Goal: Task Accomplishment & Management: Complete application form

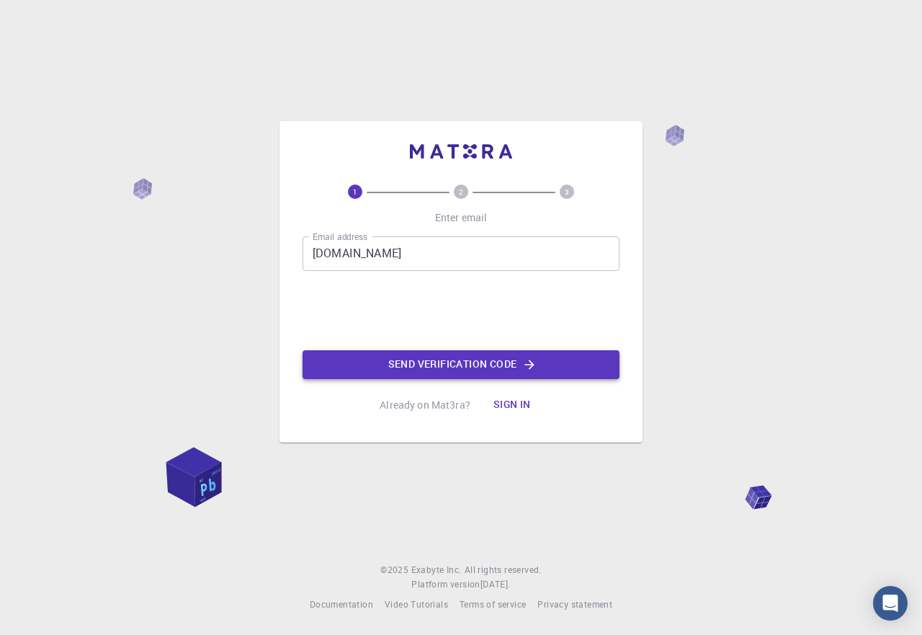
click at [421, 362] on button "Send verification code" at bounding box center [461, 364] width 317 height 29
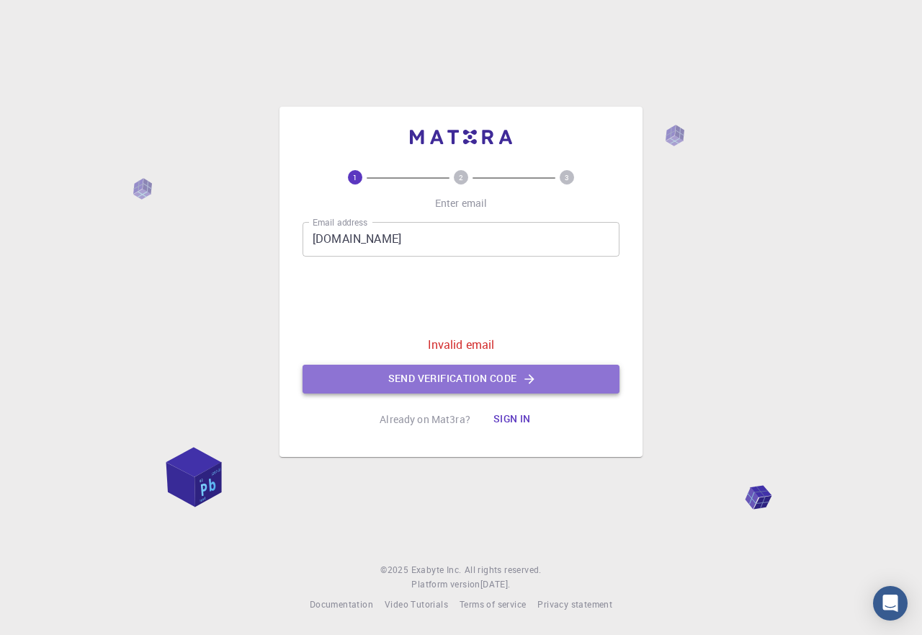
click at [483, 376] on button "Send verification code" at bounding box center [461, 379] width 317 height 29
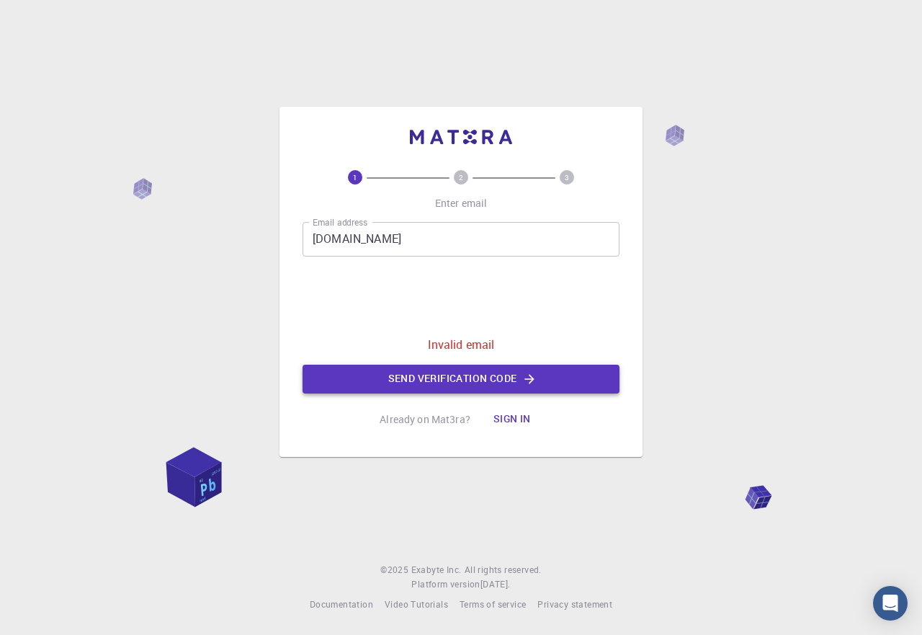
click at [483, 376] on button "Send verification code" at bounding box center [461, 379] width 317 height 29
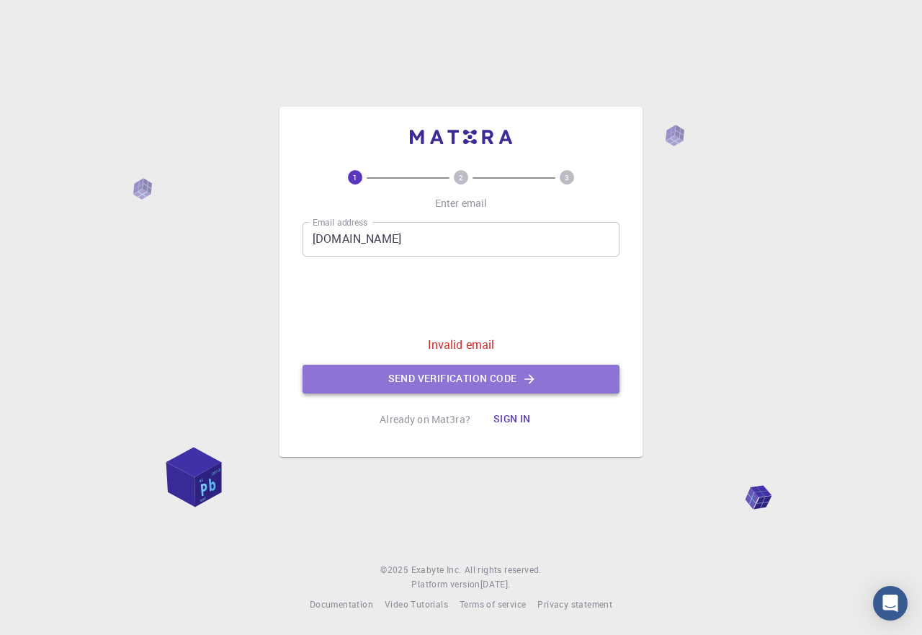
click at [483, 376] on button "Send verification code" at bounding box center [461, 379] width 317 height 29
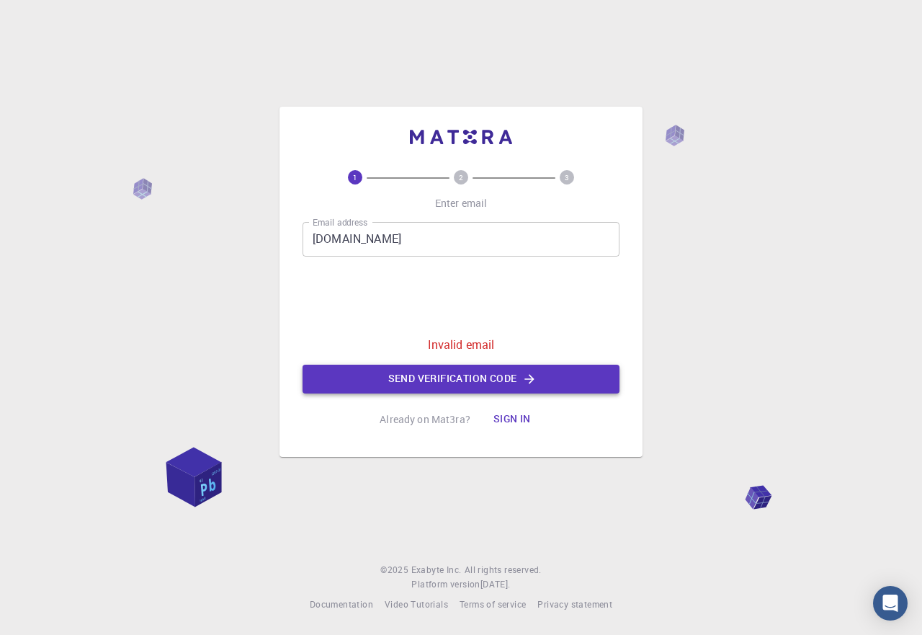
click at [483, 376] on button "Send verification code" at bounding box center [461, 379] width 317 height 29
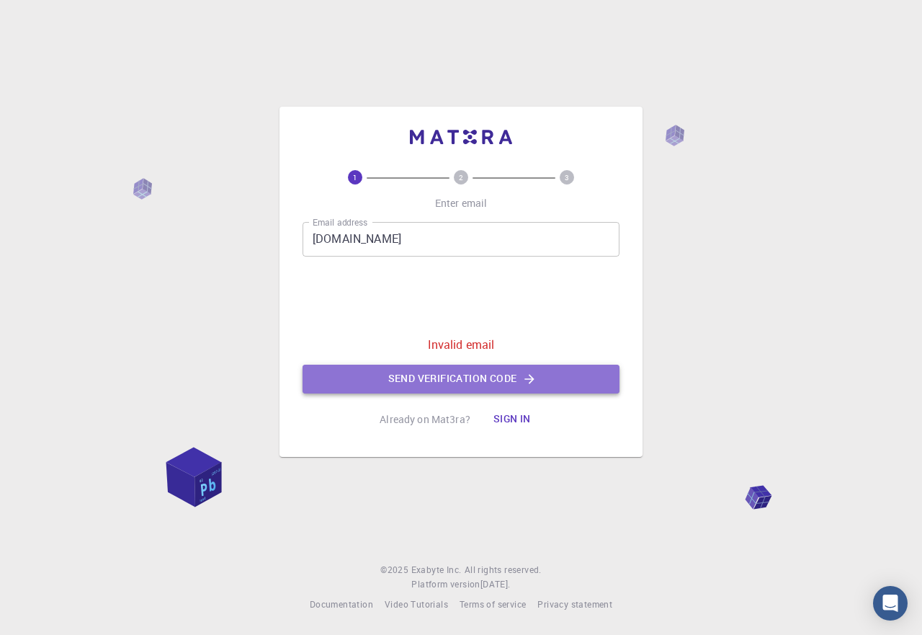
click at [483, 376] on button "Send verification code" at bounding box center [461, 379] width 317 height 29
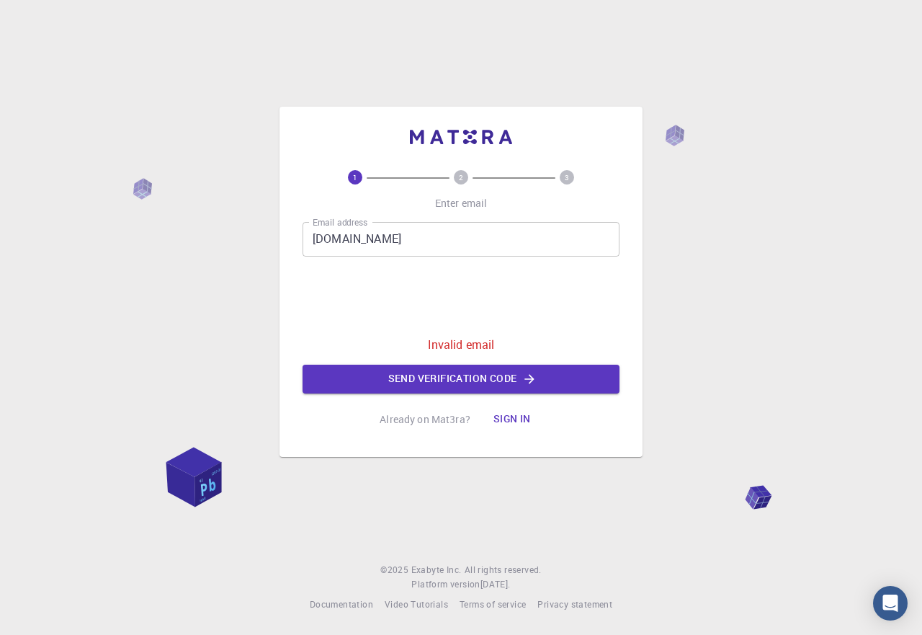
click at [480, 232] on input "[DOMAIN_NAME]" at bounding box center [461, 239] width 317 height 35
type input "[EMAIL_ADDRESS][DOMAIN_NAME]"
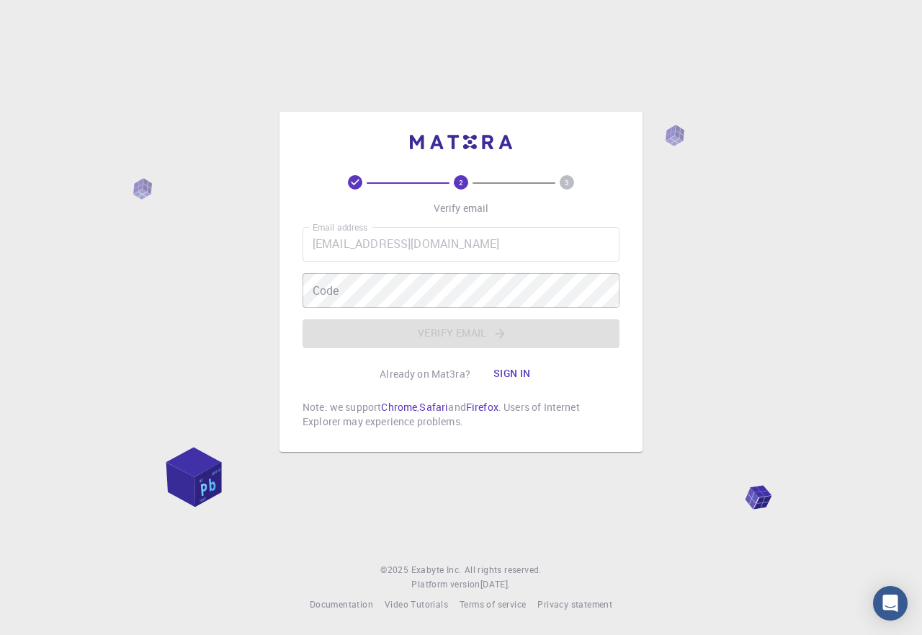
click at [385, 225] on div "2 3 Verify email Email address [EMAIL_ADDRESS][DOMAIN_NAME] Email address Code …" at bounding box center [461, 302] width 317 height 254
click at [399, 244] on input "[EMAIL_ADDRESS][DOMAIN_NAME]" at bounding box center [461, 244] width 317 height 35
click at [455, 239] on input "[EMAIL_ADDRESS][DOMAIN_NAME]" at bounding box center [461, 244] width 317 height 35
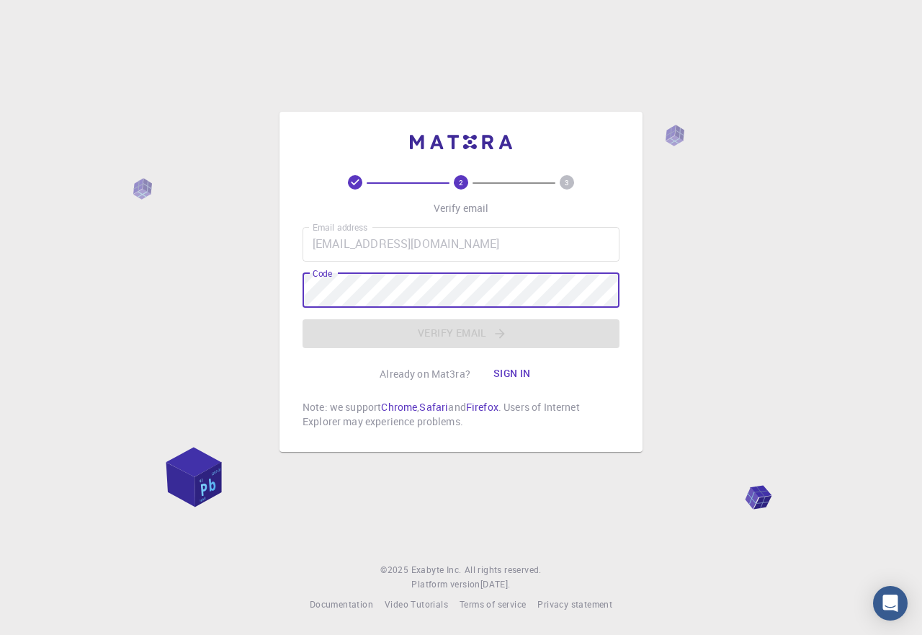
click at [389, 254] on input "[EMAIL_ADDRESS][DOMAIN_NAME]" at bounding box center [461, 244] width 317 height 35
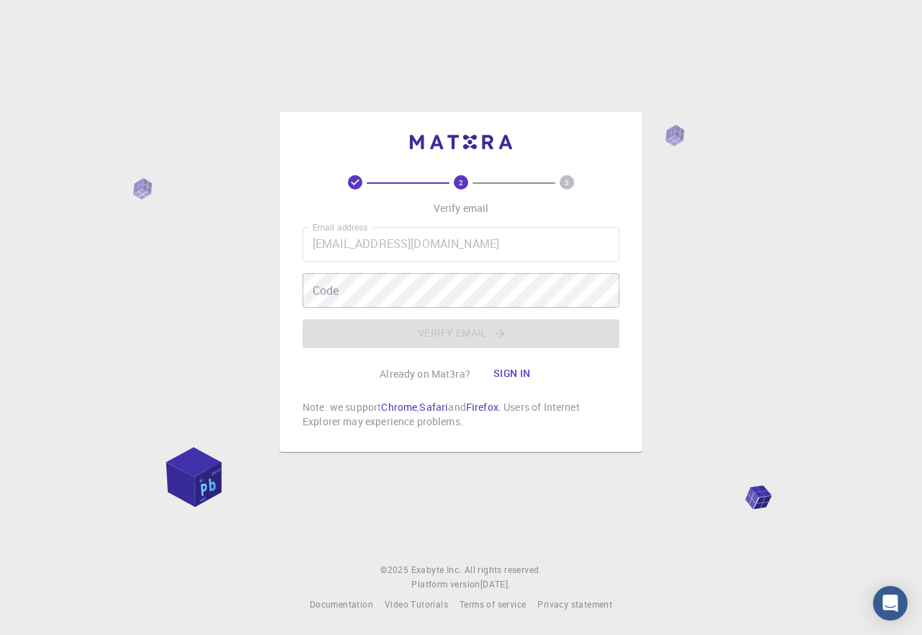
click at [389, 241] on input "[EMAIL_ADDRESS][DOMAIN_NAME]" at bounding box center [461, 244] width 317 height 35
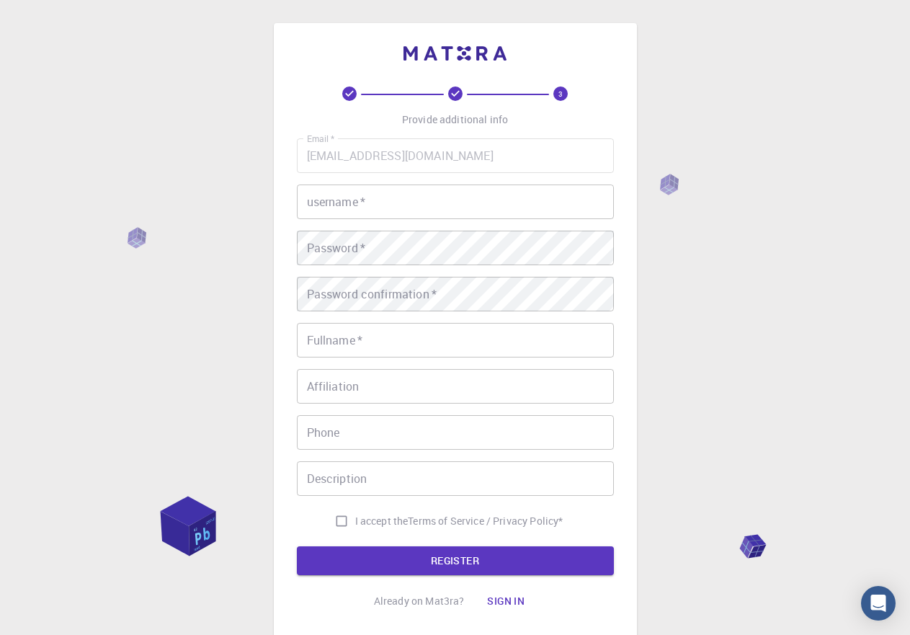
click at [407, 153] on input "[EMAIL_ADDRESS][DOMAIN_NAME]" at bounding box center [455, 155] width 317 height 35
click at [453, 139] on input "[EMAIL_ADDRESS][DOMAIN_NAME]" at bounding box center [455, 155] width 317 height 35
click at [450, 154] on input "[EMAIL_ADDRESS][DOMAIN_NAME]" at bounding box center [455, 155] width 317 height 35
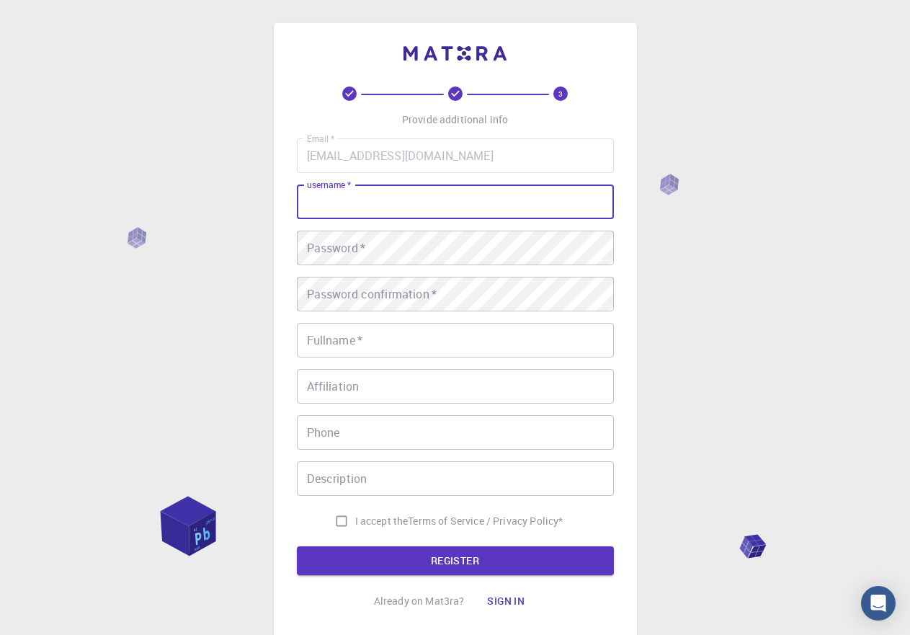
click at [422, 202] on input "username   *" at bounding box center [455, 201] width 317 height 35
type input "CHAND"
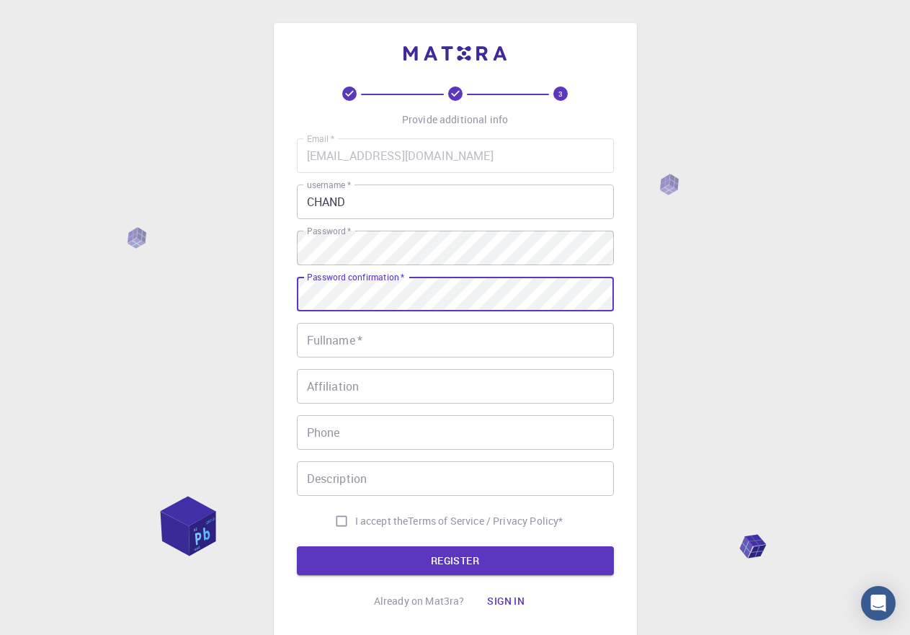
click at [377, 334] on input "Fullname   *" at bounding box center [455, 340] width 317 height 35
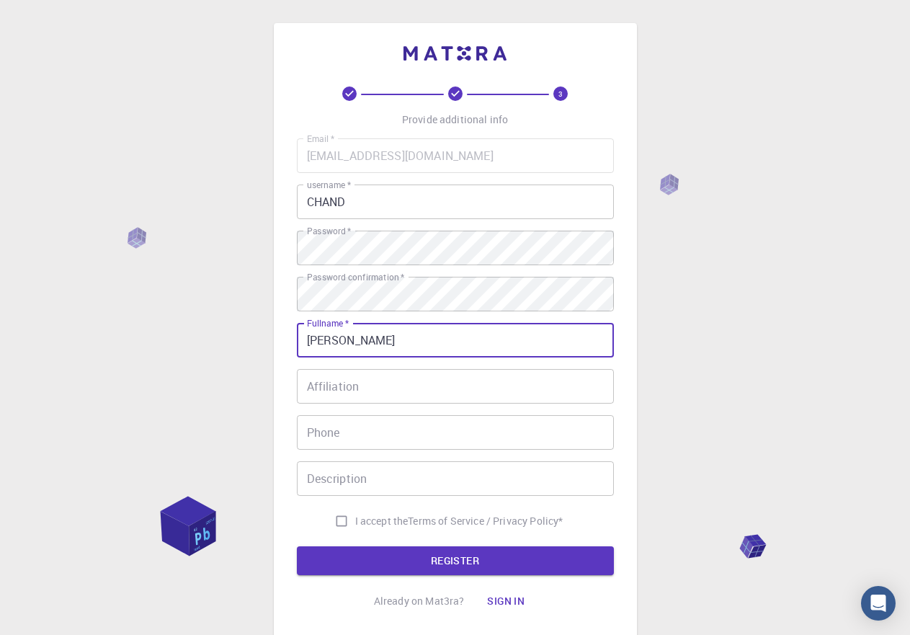
type input "[PERSON_NAME]"
click at [388, 399] on input "Affiliation" at bounding box center [455, 386] width 317 height 35
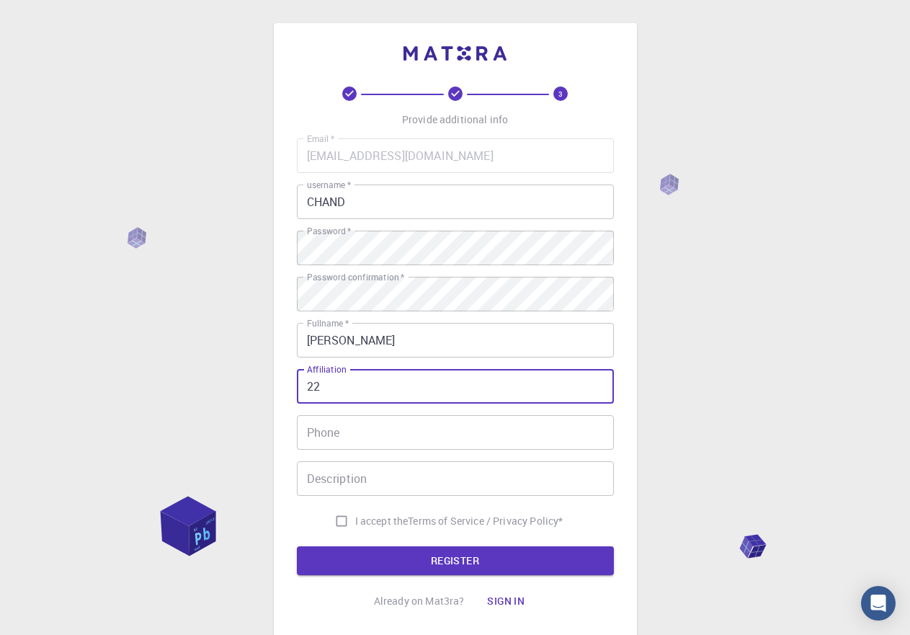
type input "22"
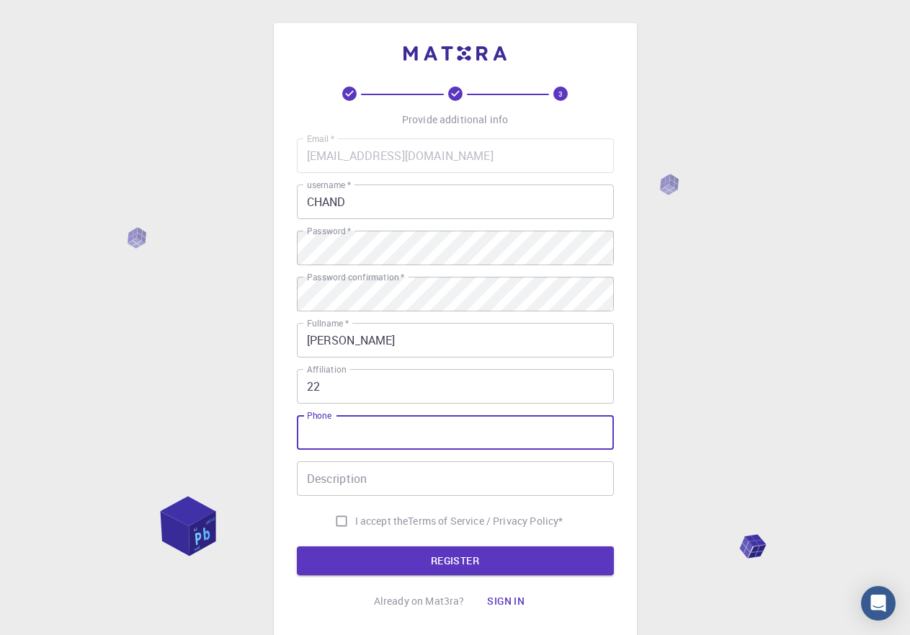
click at [469, 424] on input "Phone" at bounding box center [455, 432] width 317 height 35
click at [323, 427] on input "030291745688" at bounding box center [455, 432] width 317 height 35
type input "03291745688"
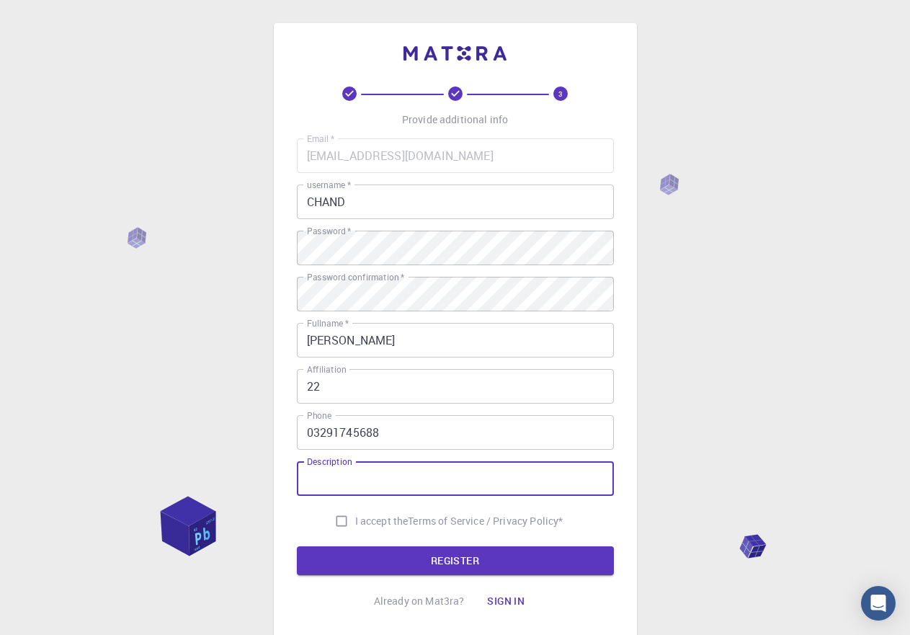
click at [404, 486] on input "Description" at bounding box center [455, 478] width 317 height 35
type input "CHAND"
click at [328, 516] on input "I accept the Terms of Service / Privacy Policy *" at bounding box center [341, 520] width 27 height 27
checkbox input "true"
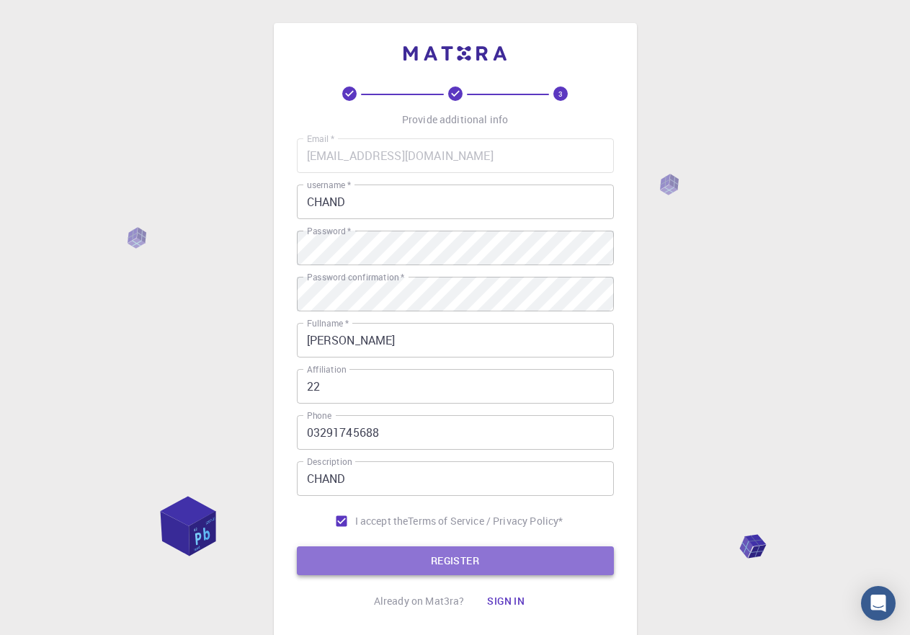
click at [396, 559] on button "REGISTER" at bounding box center [455, 560] width 317 height 29
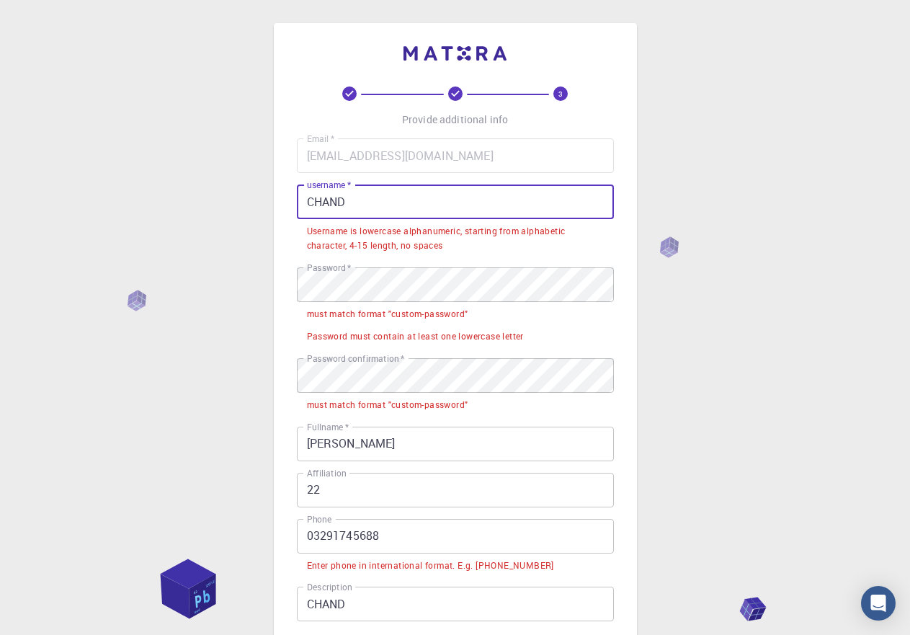
click at [348, 202] on input "CHAND" at bounding box center [455, 201] width 317 height 35
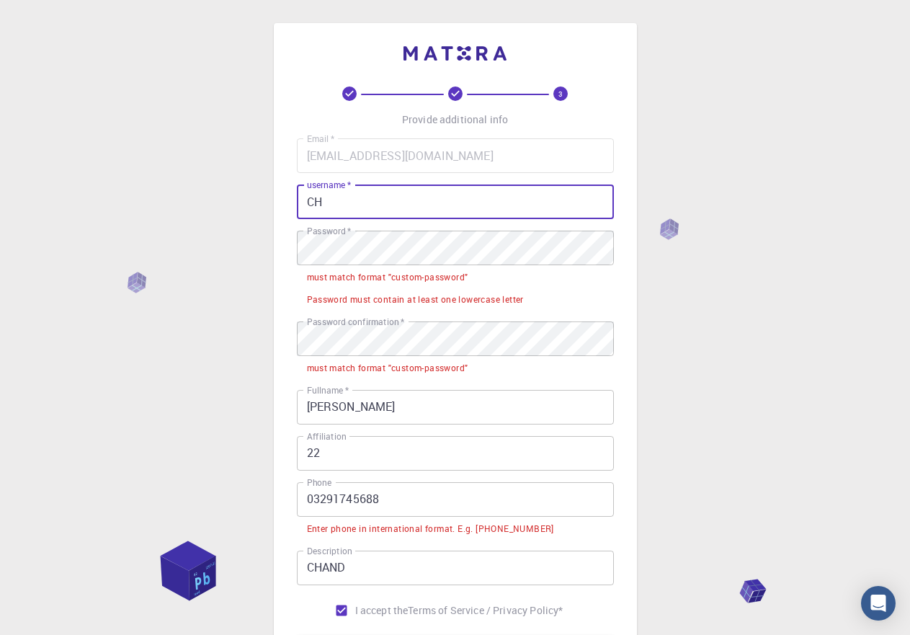
type input "C"
type input "chand44"
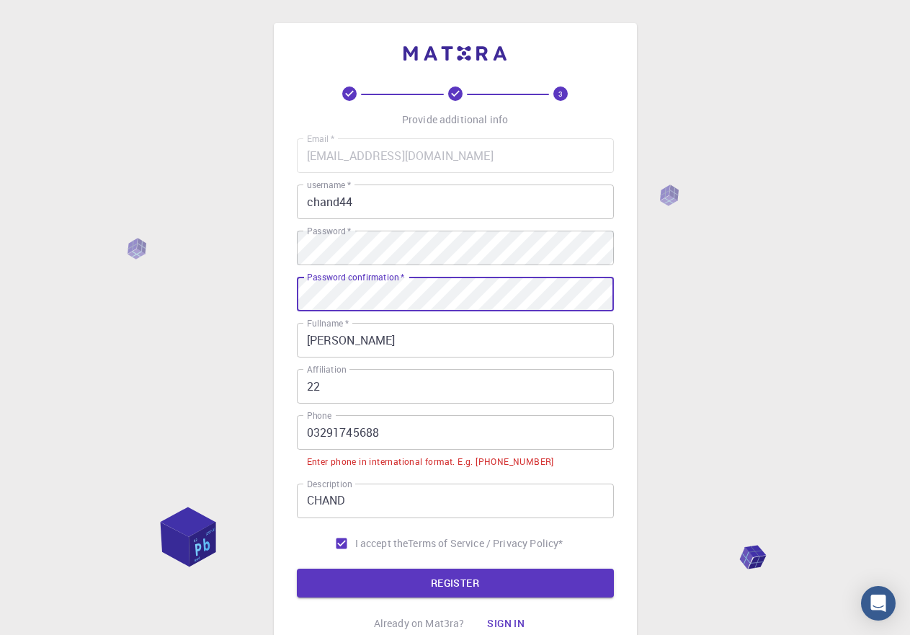
click at [403, 423] on input "03291745688" at bounding box center [455, 432] width 317 height 35
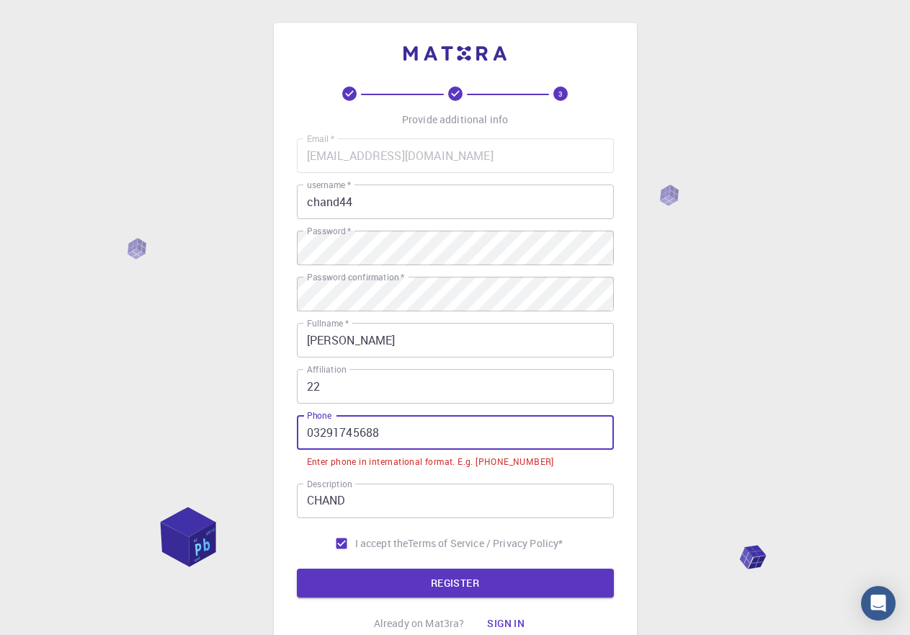
click at [383, 375] on input "22" at bounding box center [455, 386] width 317 height 35
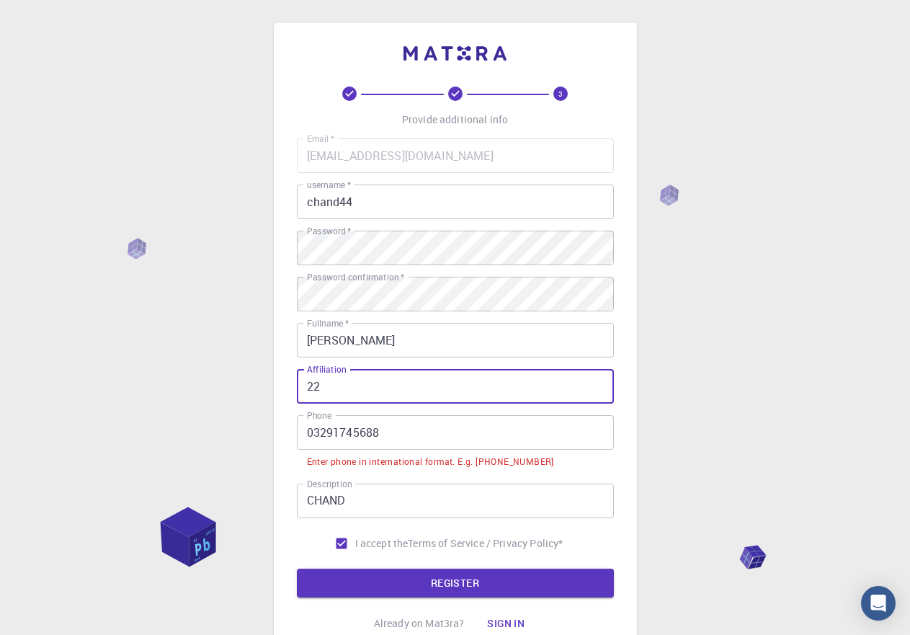
type input "2"
type input "+92"
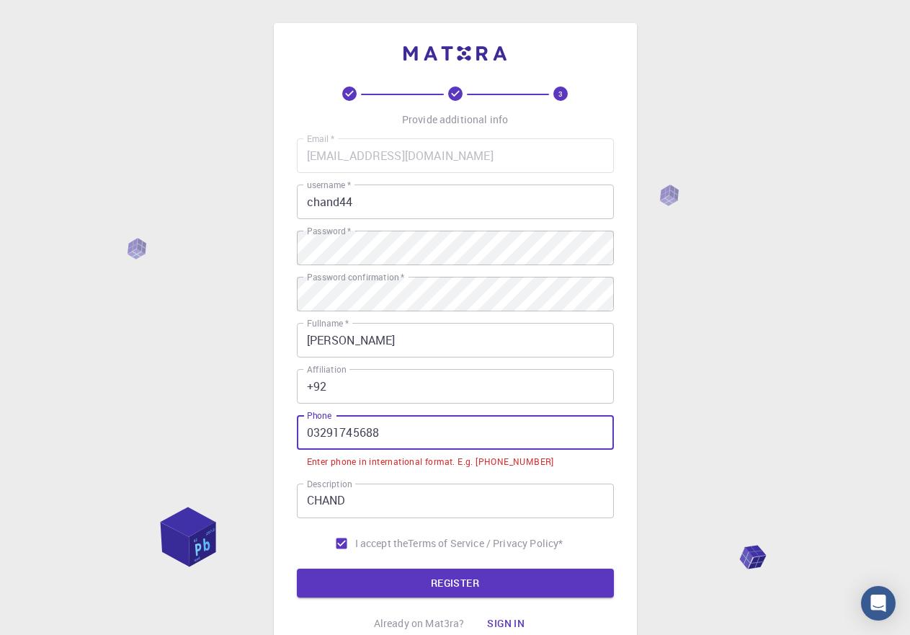
click at [398, 437] on input "03291745688" at bounding box center [455, 432] width 317 height 35
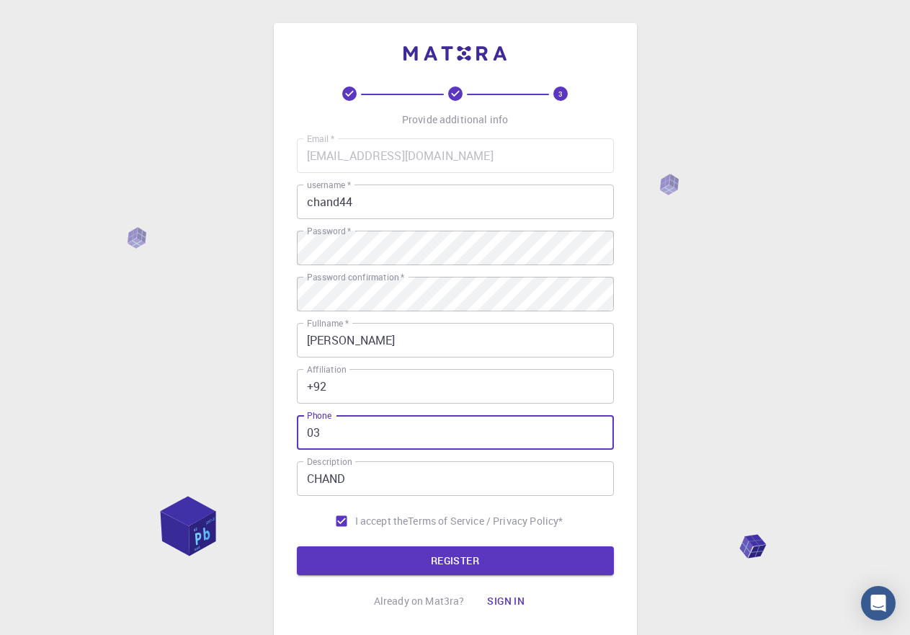
type input "0"
click at [383, 555] on button "REGISTER" at bounding box center [455, 560] width 317 height 29
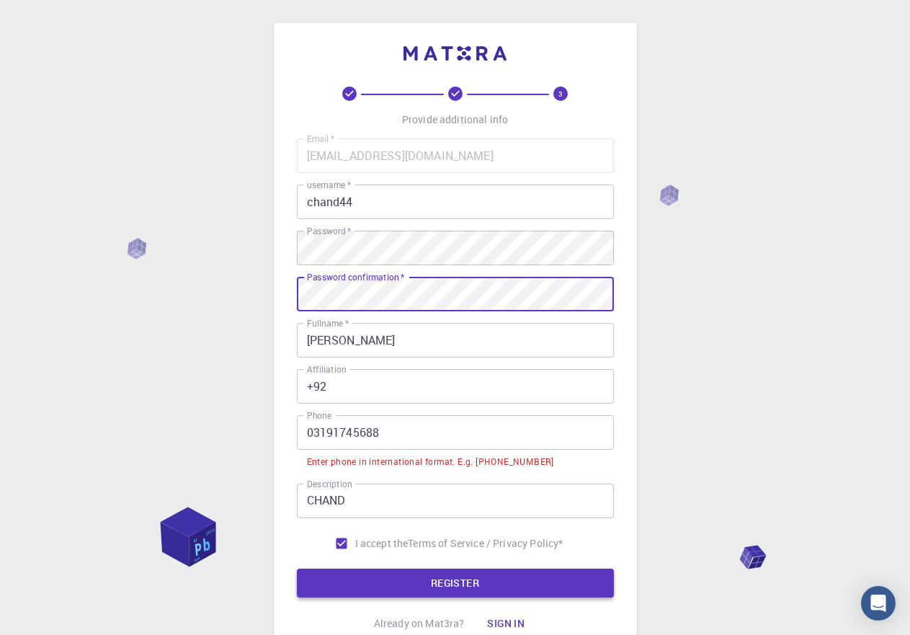
click at [481, 577] on button "REGISTER" at bounding box center [455, 582] width 317 height 29
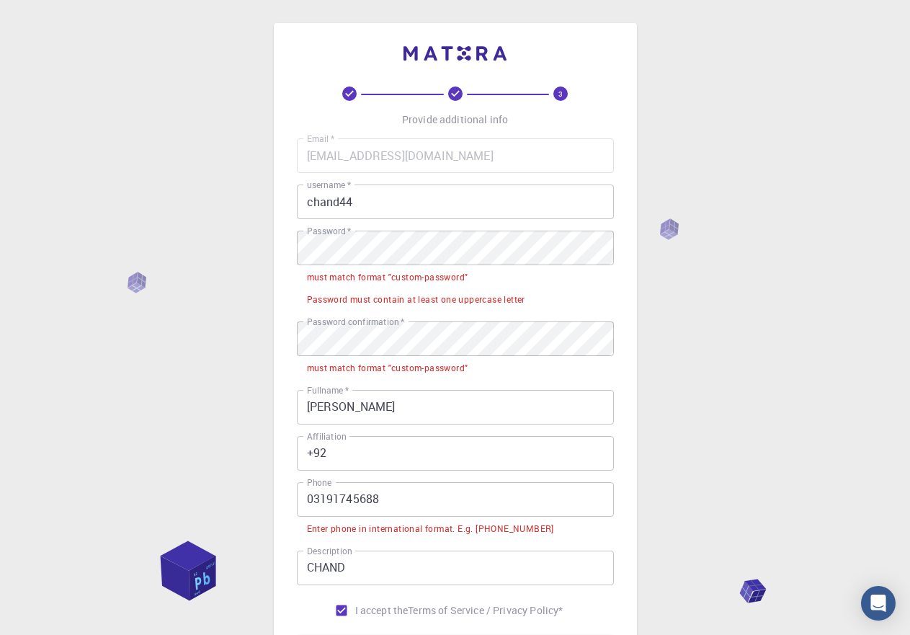
click at [411, 171] on input "[EMAIL_ADDRESS][DOMAIN_NAME]" at bounding box center [455, 155] width 317 height 35
click at [412, 155] on input "[EMAIL_ADDRESS][DOMAIN_NAME]" at bounding box center [455, 155] width 317 height 35
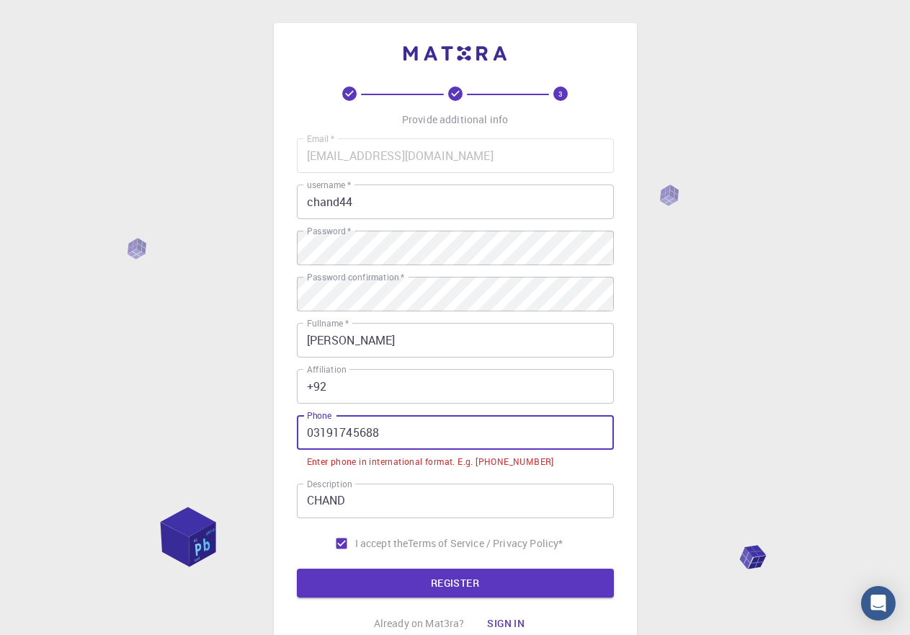
click at [407, 433] on input "03191745688" at bounding box center [455, 432] width 317 height 35
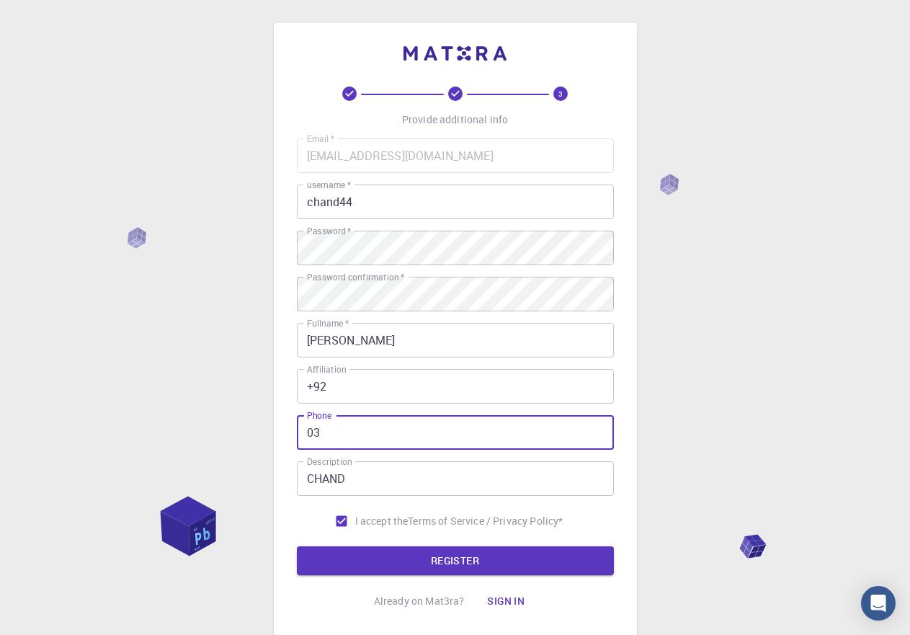
type input "0"
type input "[PHONE_NUMBER]"
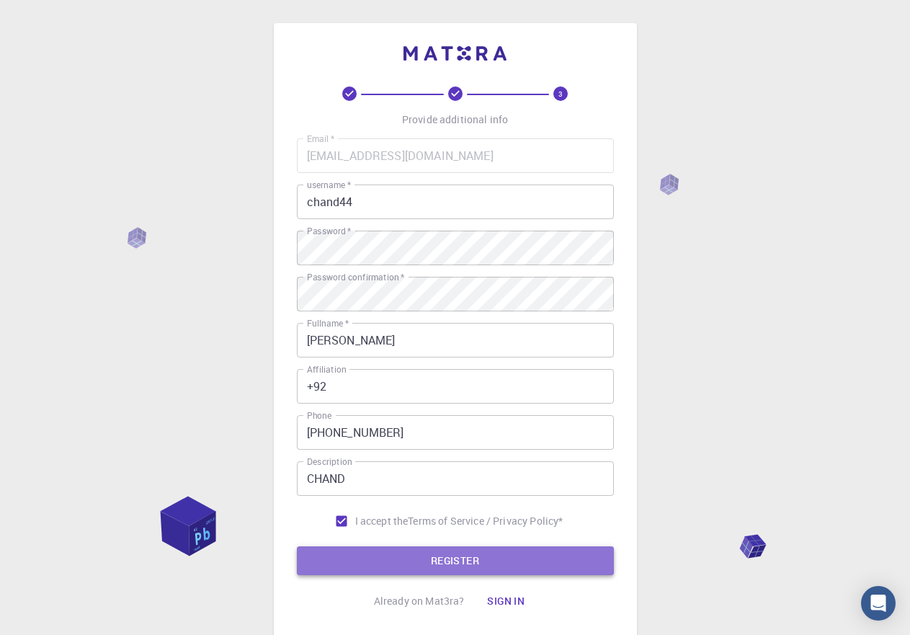
click at [382, 549] on button "REGISTER" at bounding box center [455, 560] width 317 height 29
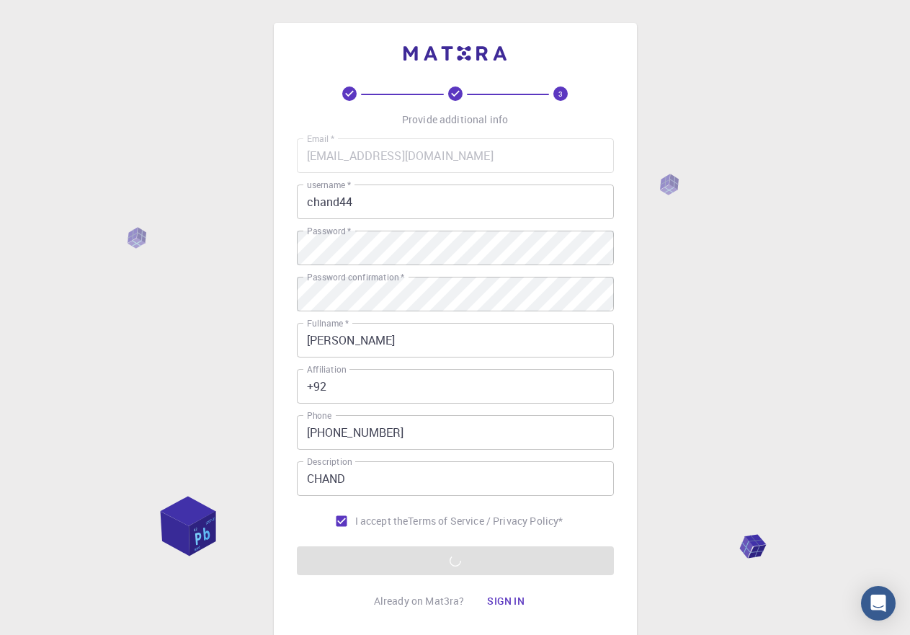
drag, startPoint x: 753, startPoint y: 146, endPoint x: 776, endPoint y: 287, distance: 142.4
click at [776, 287] on div "3 Provide additional info Email   * [EMAIL_ADDRESS][DOMAIN_NAME] Email   * user…" at bounding box center [455, 366] width 910 height 733
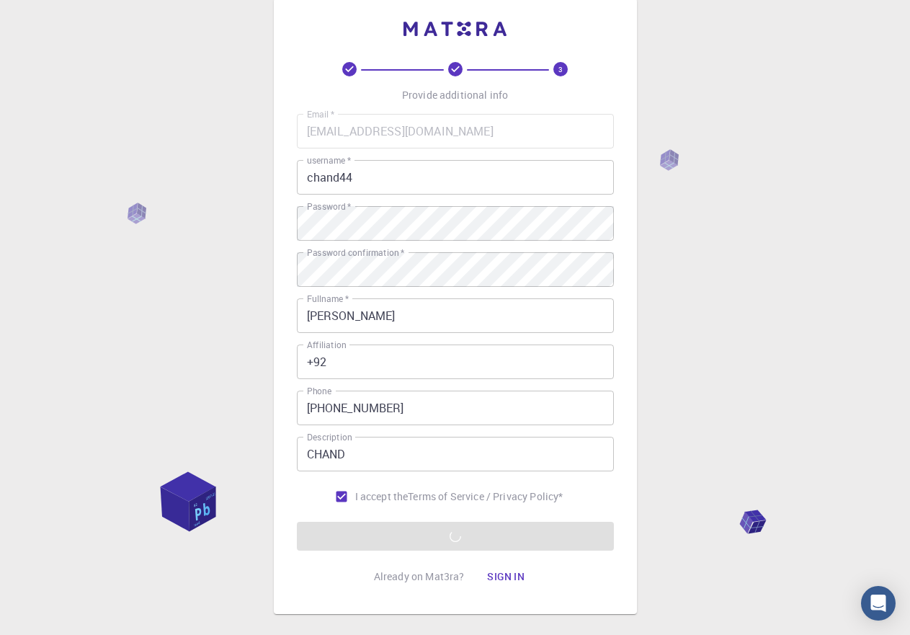
scroll to position [99, 0]
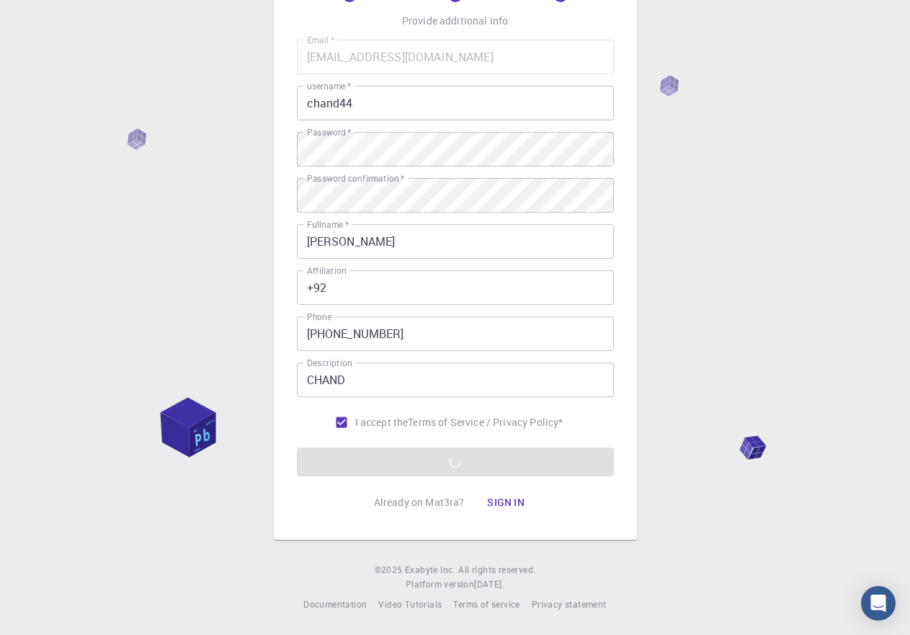
click at [172, 423] on div "3 Provide additional info Email   * [EMAIL_ADDRESS][DOMAIN_NAME] Email   * user…" at bounding box center [455, 267] width 910 height 733
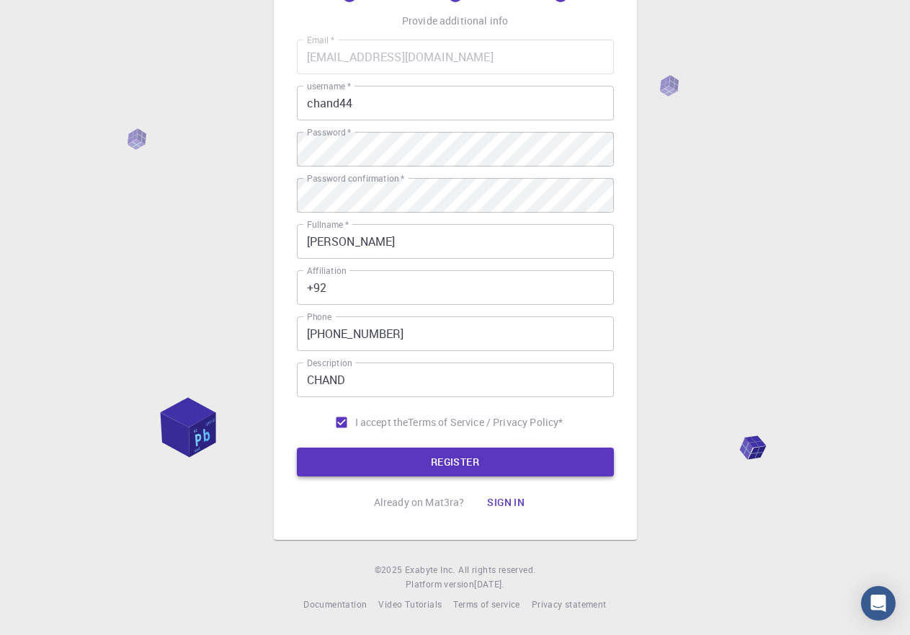
click at [507, 467] on button "REGISTER" at bounding box center [455, 461] width 317 height 29
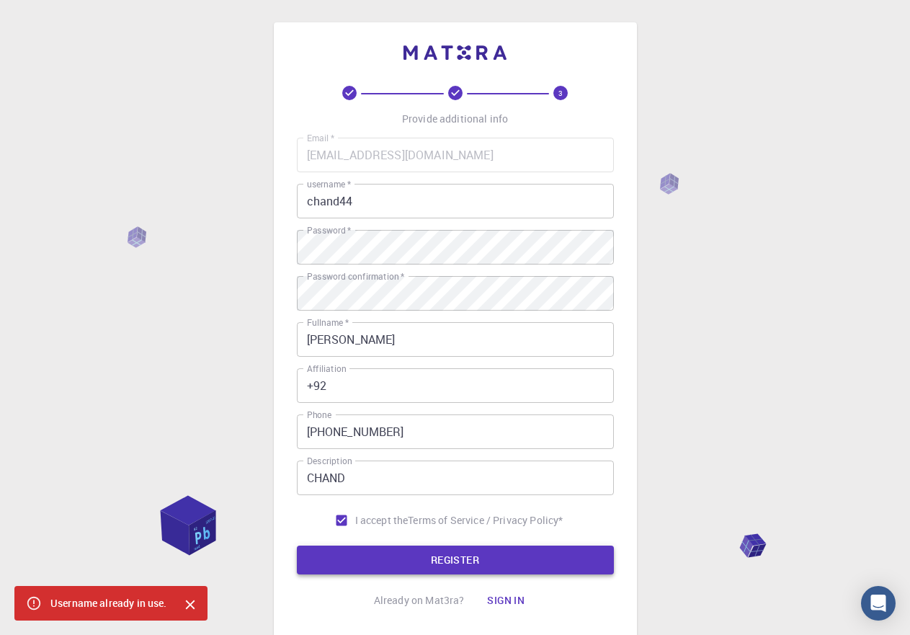
scroll to position [0, 0]
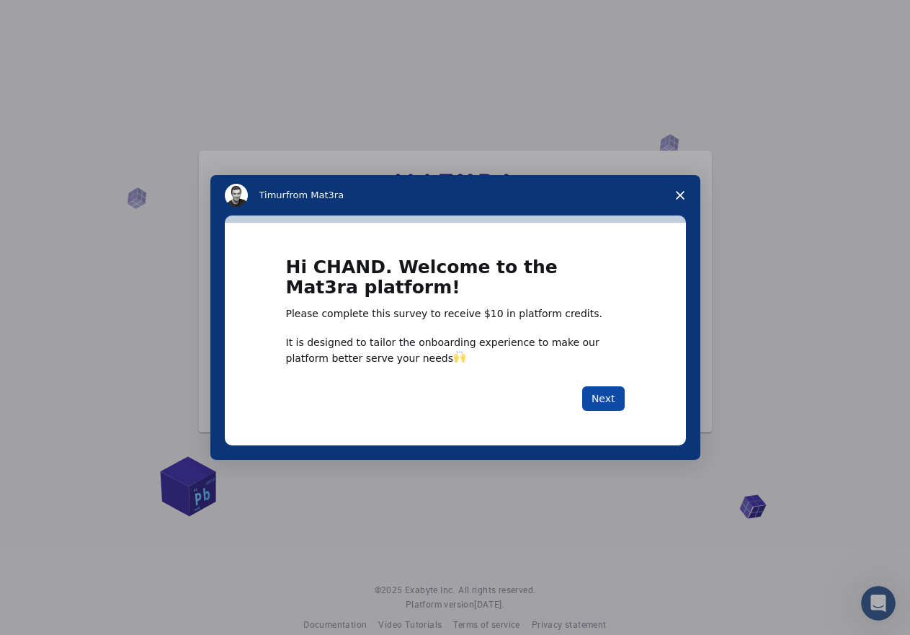
click at [595, 392] on button "Next" at bounding box center [603, 398] width 43 height 24
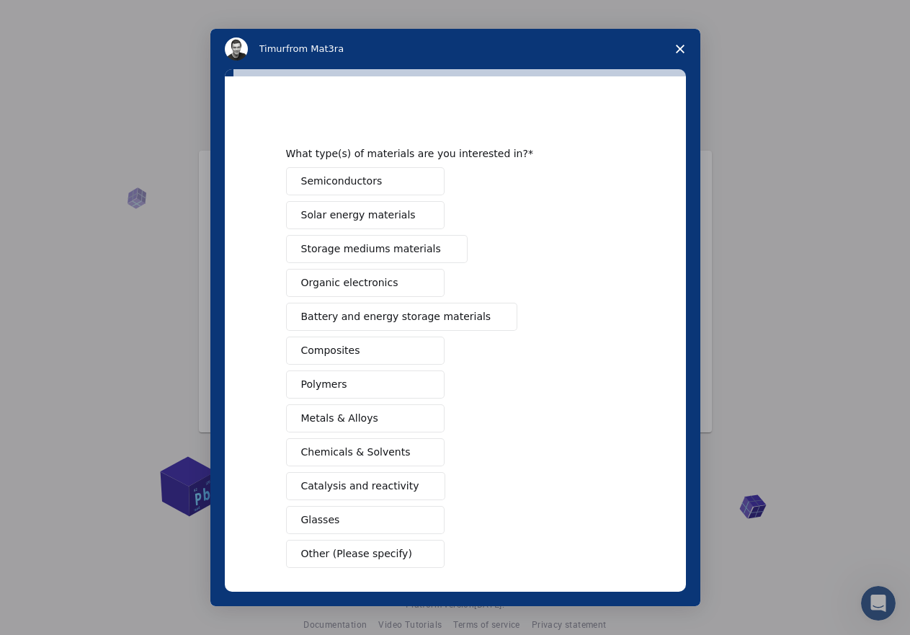
click at [401, 178] on button "Semiconductors" at bounding box center [365, 181] width 158 height 28
click at [410, 223] on button "Solar energy materials" at bounding box center [365, 215] width 158 height 28
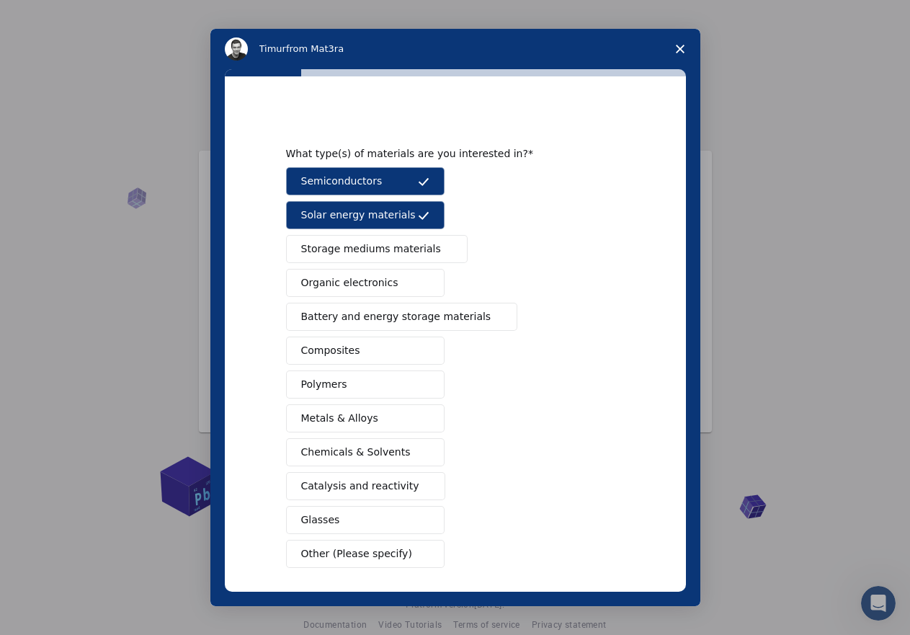
click at [403, 345] on button "Composites" at bounding box center [365, 350] width 158 height 28
click at [412, 486] on button "Catalysis and reactivity" at bounding box center [366, 486] width 160 height 28
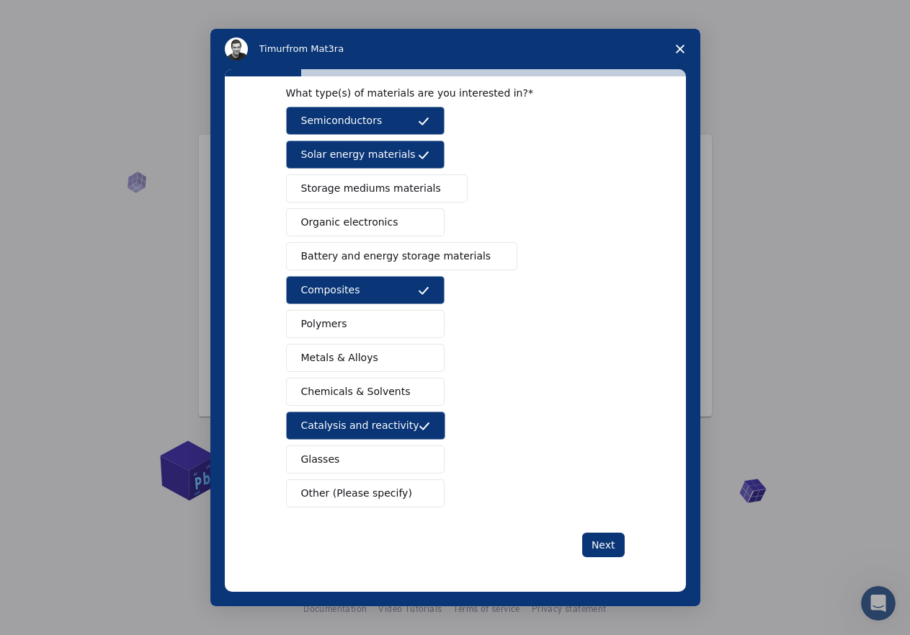
scroll to position [20, 0]
click at [367, 495] on span "Other (Please specify)" at bounding box center [356, 493] width 111 height 15
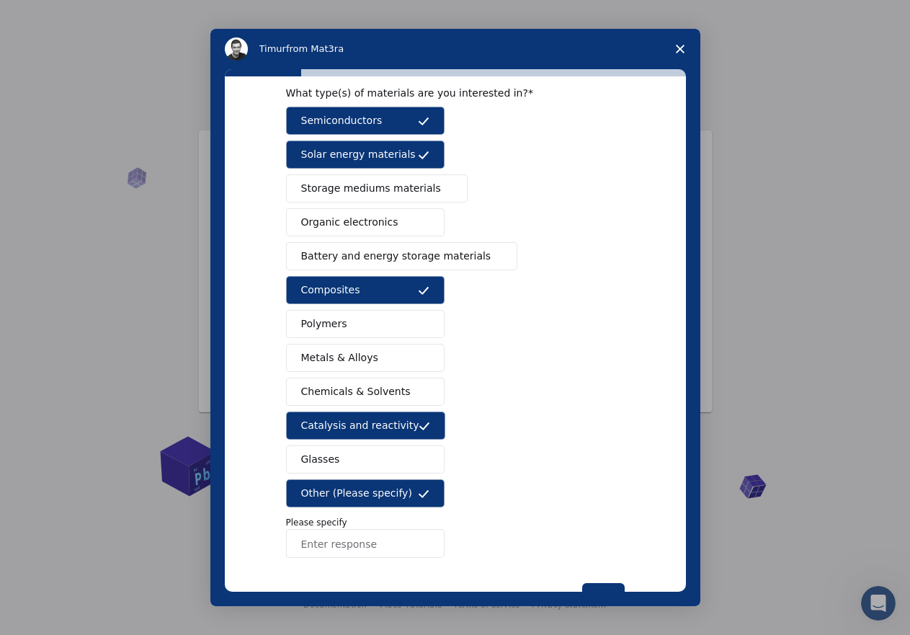
scroll to position [111, 0]
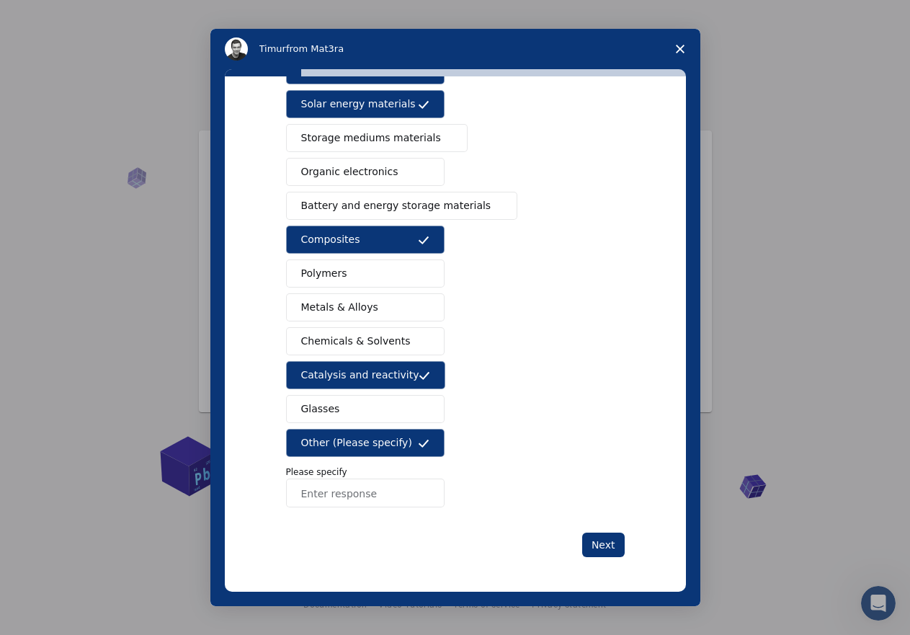
click at [420, 434] on button "Other (Please specify)" at bounding box center [365, 443] width 158 height 28
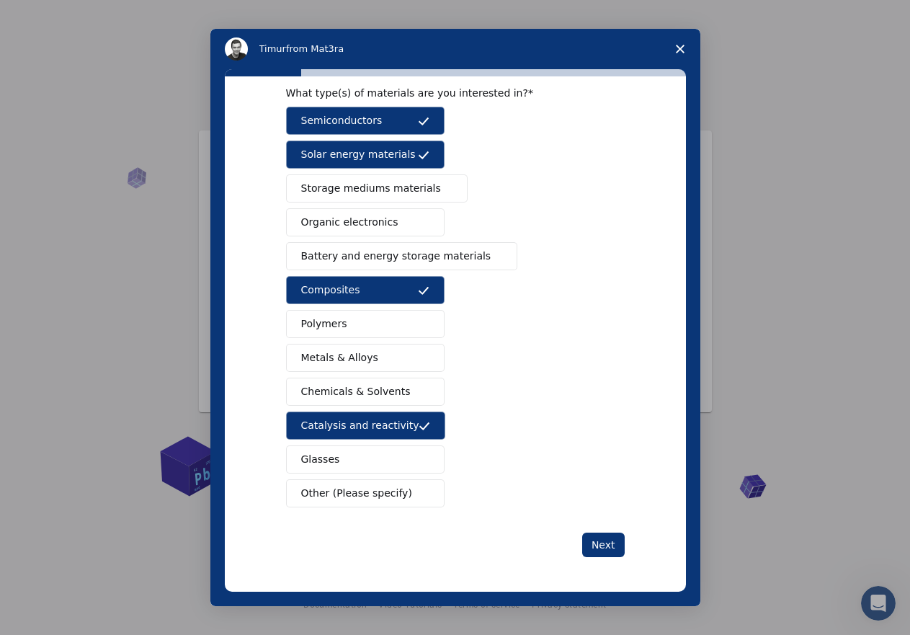
scroll to position [61, 0]
click at [606, 533] on button "Next" at bounding box center [603, 544] width 43 height 24
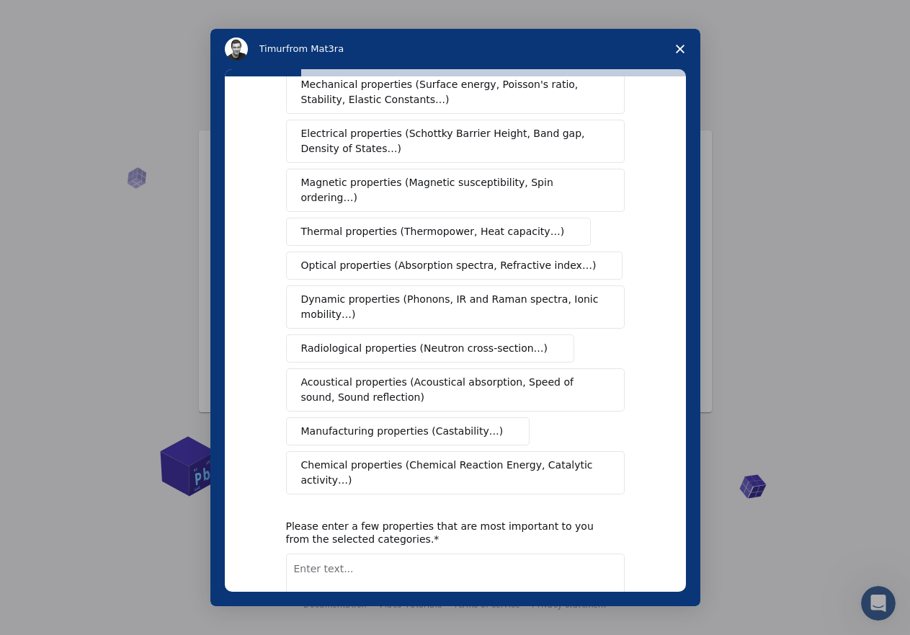
scroll to position [0, 0]
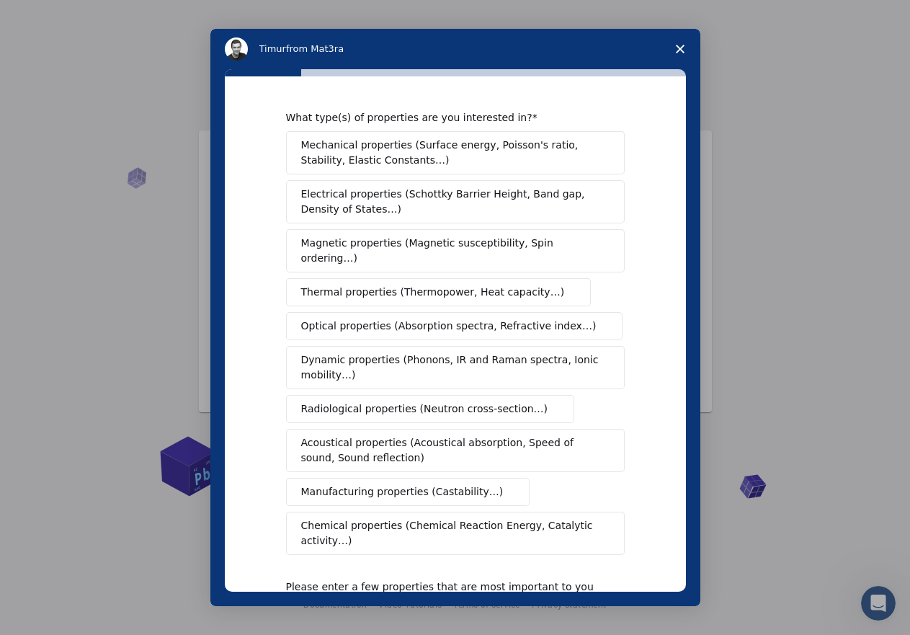
click at [596, 546] on div "What type(s) of properties are you interested in? Mechanical properties (Surfac…" at bounding box center [455, 417] width 339 height 612
click at [351, 157] on span "Mechanical properties (Surface energy, Poisson's ratio, Stability, Elastic Cons…" at bounding box center [451, 153] width 300 height 30
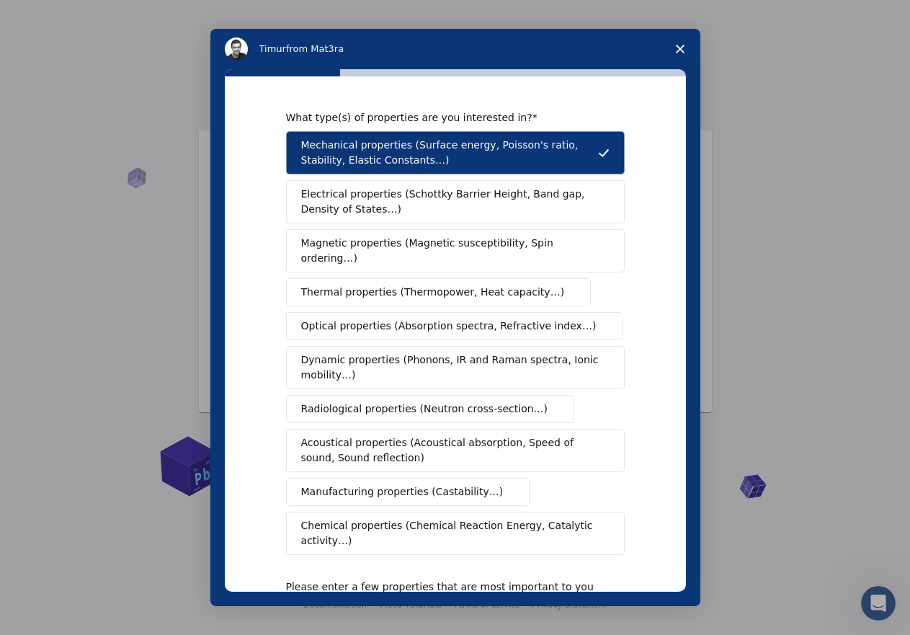
click at [401, 435] on span "Acoustical properties (Acoustical absorption, Speed of sound, Sound reflection)" at bounding box center [451, 450] width 300 height 30
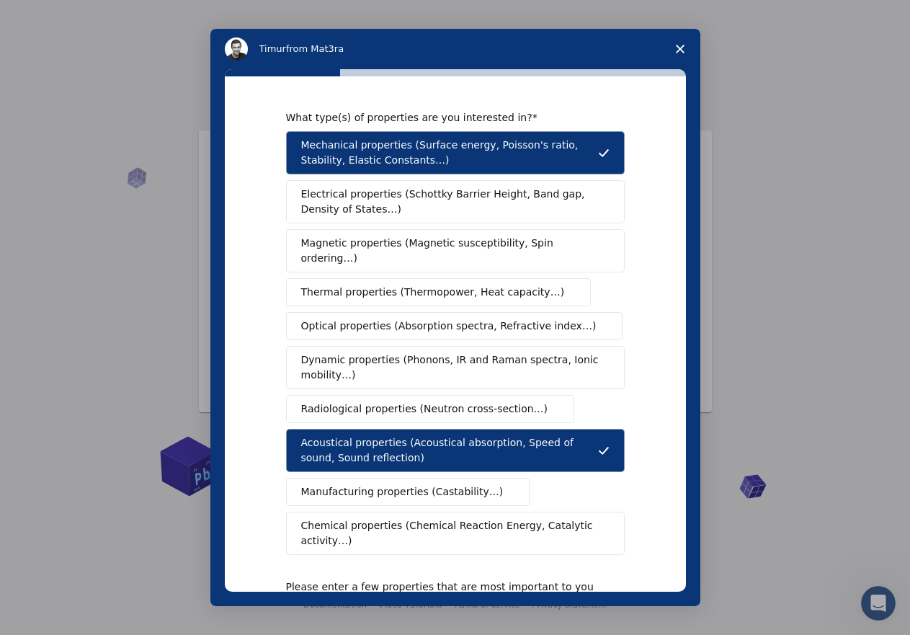
scroll to position [135, 0]
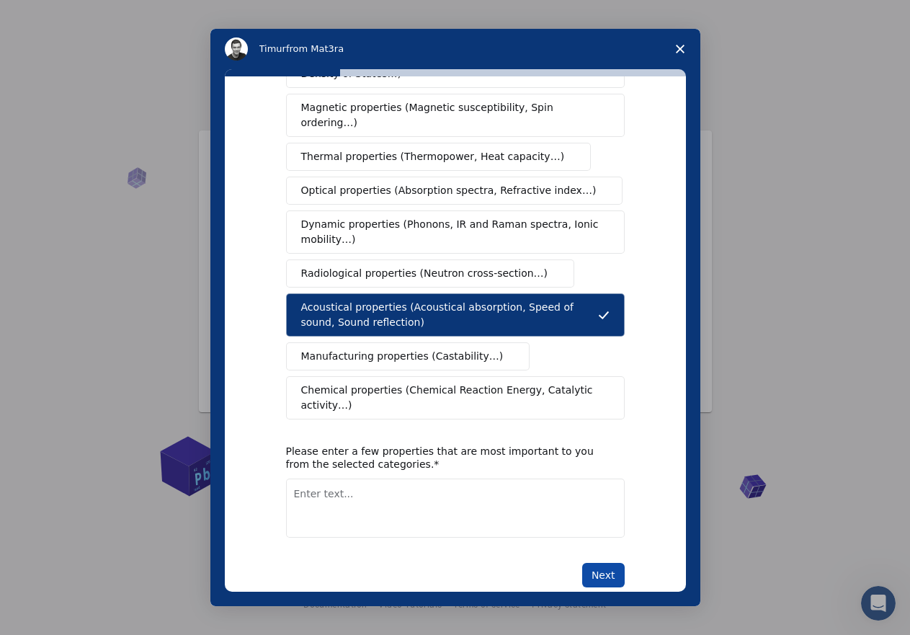
click at [600, 563] on button "Next" at bounding box center [603, 575] width 43 height 24
click at [417, 479] on textarea "Enter text..." at bounding box center [455, 507] width 339 height 59
type textarea "LLIJJ"
click at [596, 563] on button "Next" at bounding box center [603, 575] width 43 height 24
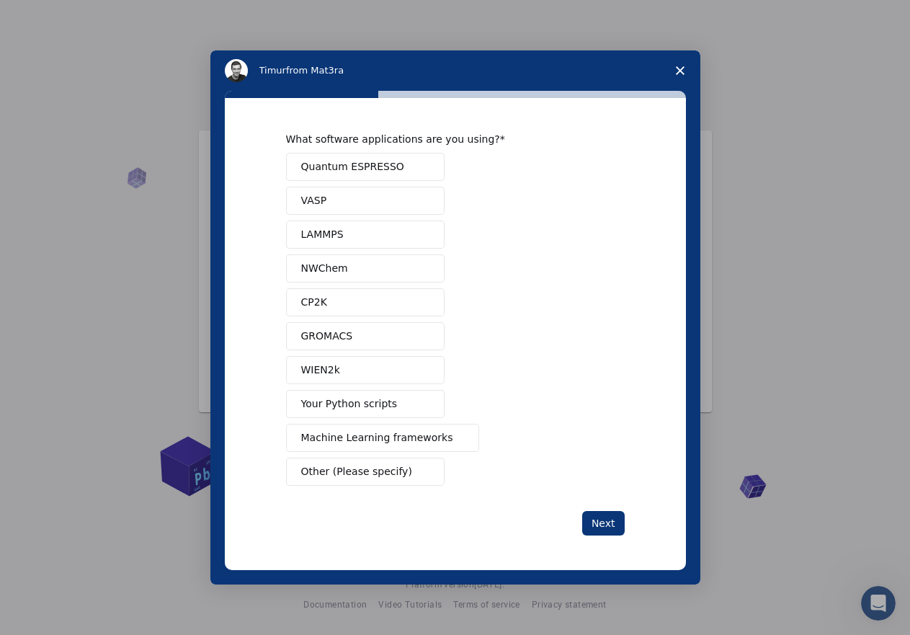
click at [424, 435] on span "Machine Learning frameworks" at bounding box center [377, 437] width 152 height 15
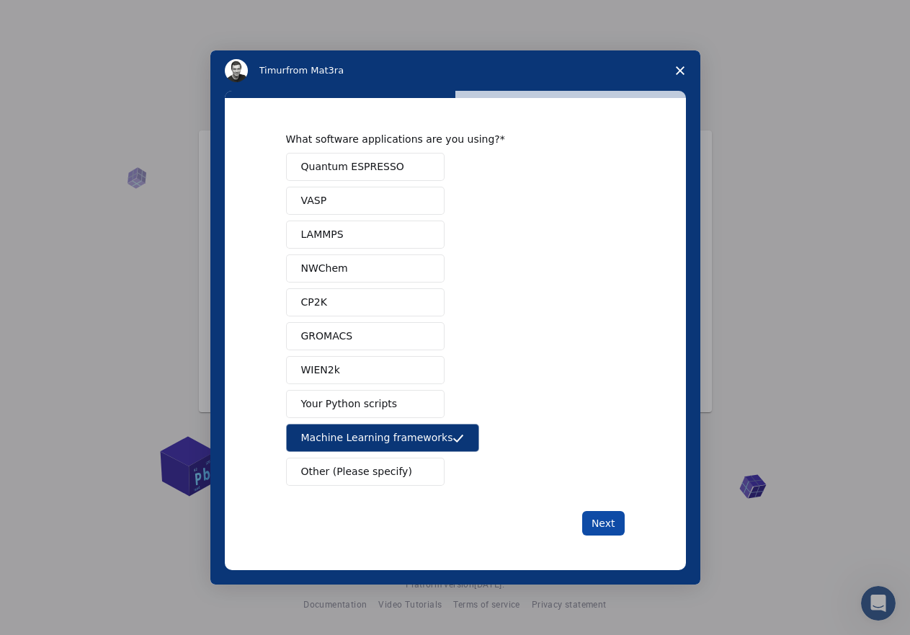
click at [604, 527] on button "Next" at bounding box center [603, 523] width 43 height 24
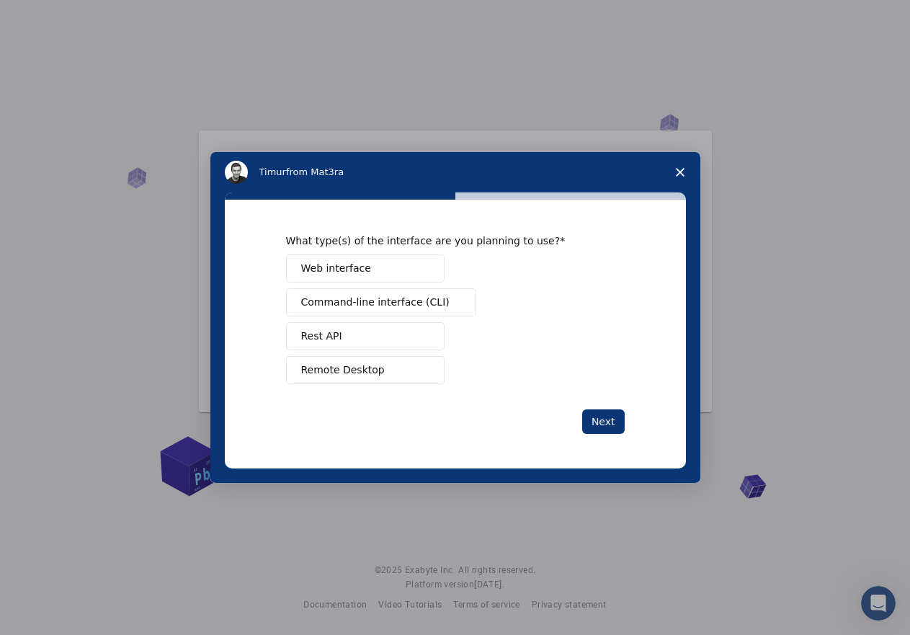
click at [380, 365] on button "Remote Desktop" at bounding box center [365, 370] width 158 height 28
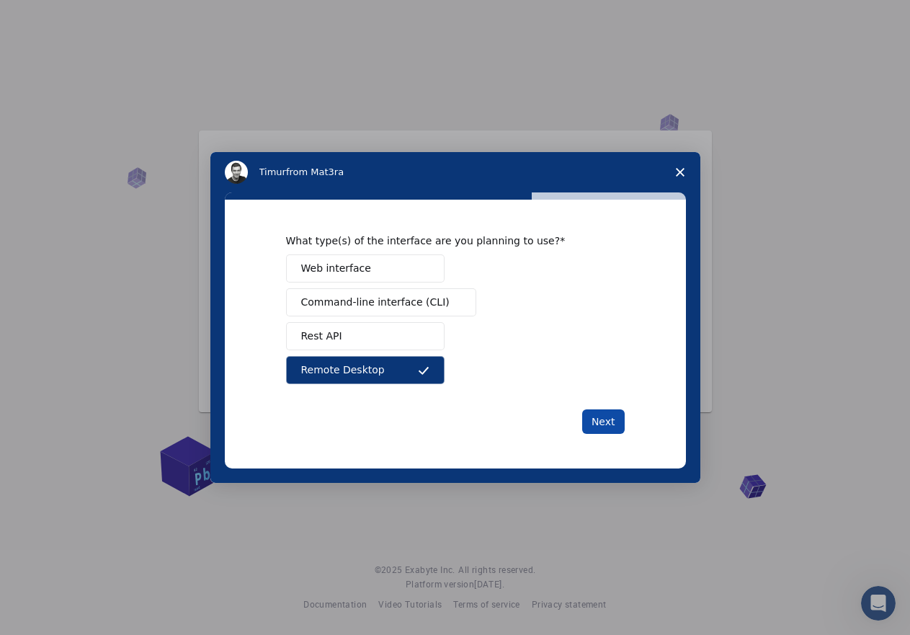
click at [611, 419] on button "Next" at bounding box center [603, 421] width 43 height 24
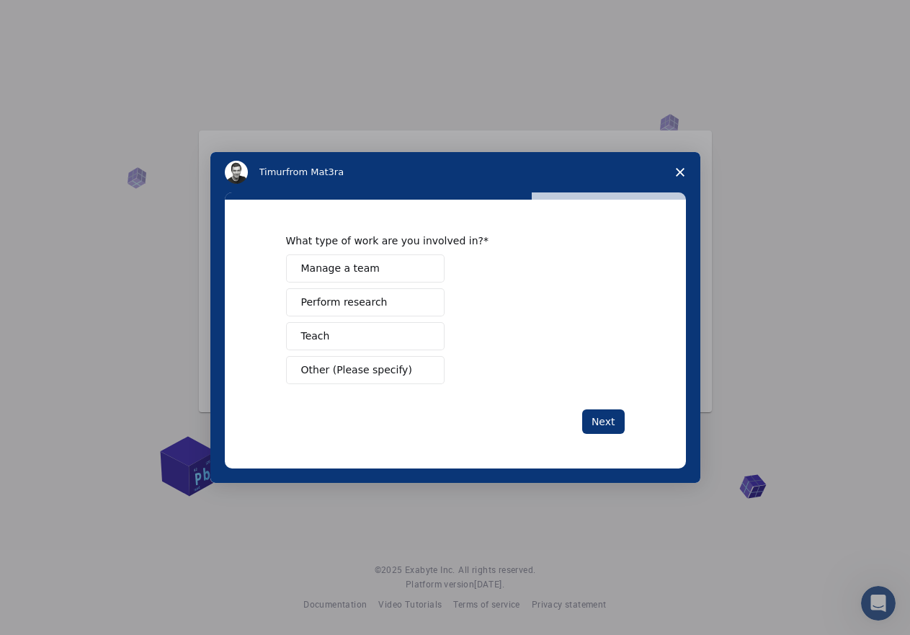
click at [414, 265] on button "Manage a team" at bounding box center [365, 268] width 158 height 28
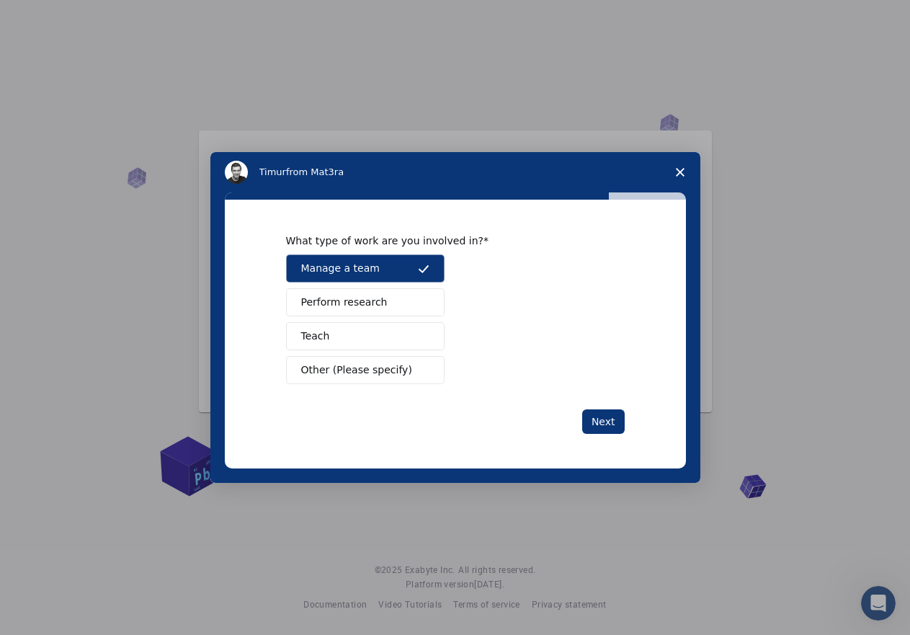
click at [418, 269] on icon "Intercom messenger" at bounding box center [424, 269] width 12 height 12
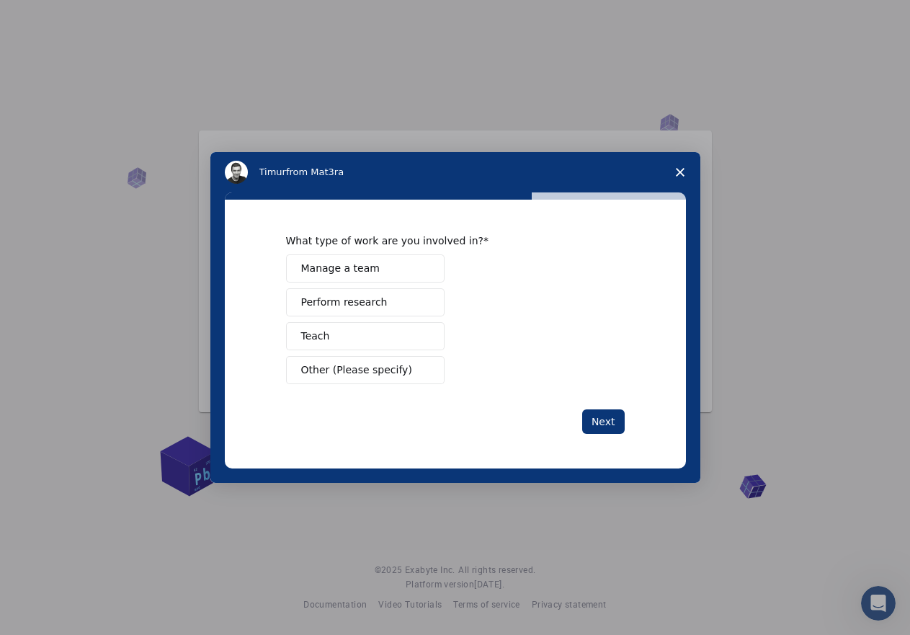
click at [401, 309] on button "Perform research" at bounding box center [365, 302] width 158 height 28
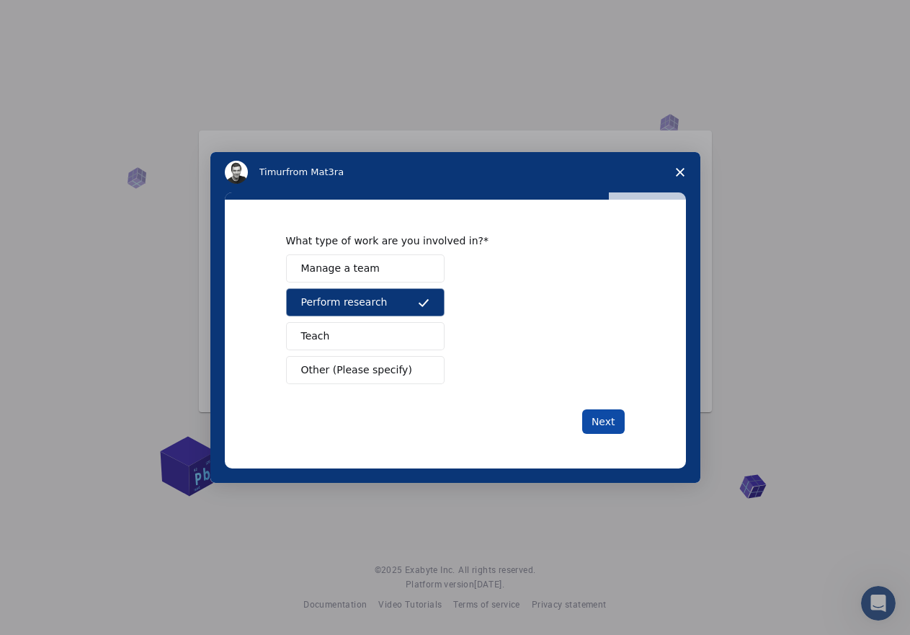
click at [595, 416] on button "Next" at bounding box center [603, 421] width 43 height 24
